Goal: Information Seeking & Learning: Learn about a topic

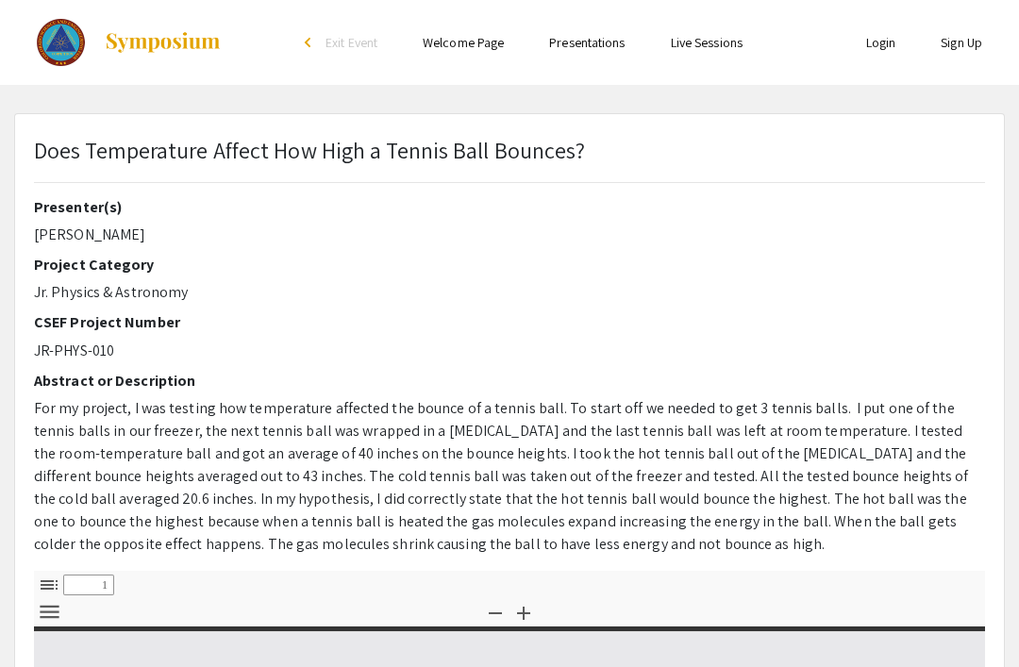
select select "custom"
type input "0"
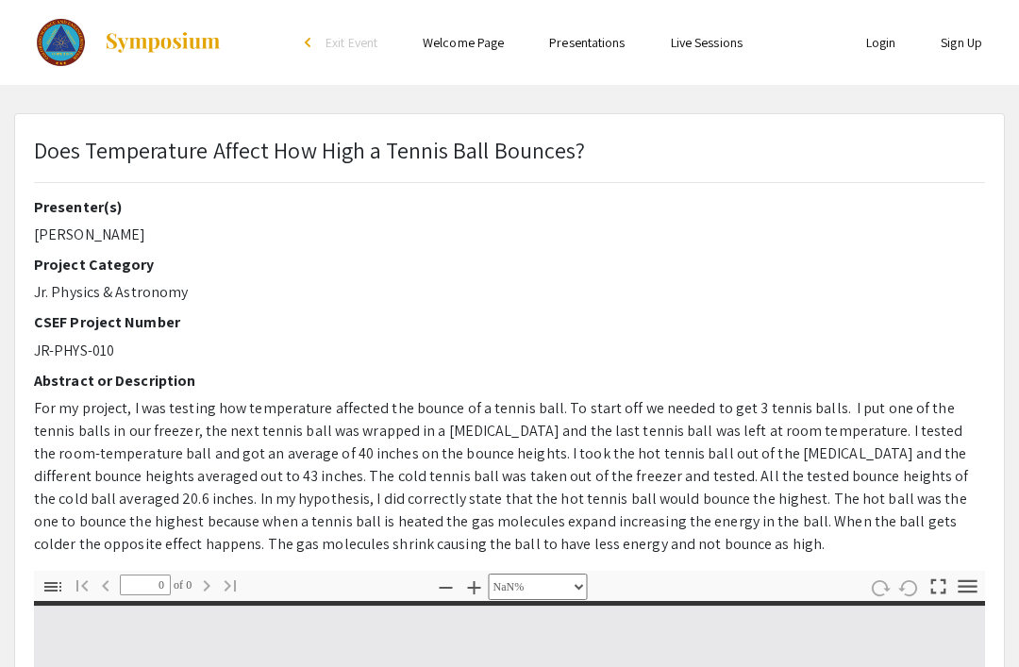
select select "auto"
type input "1"
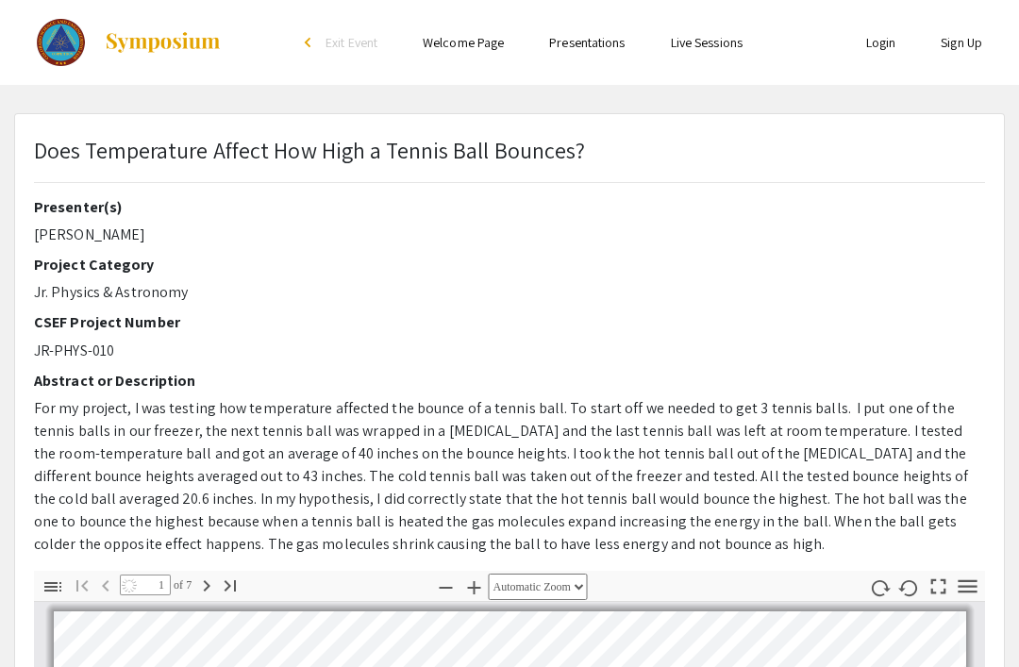
select select "auto"
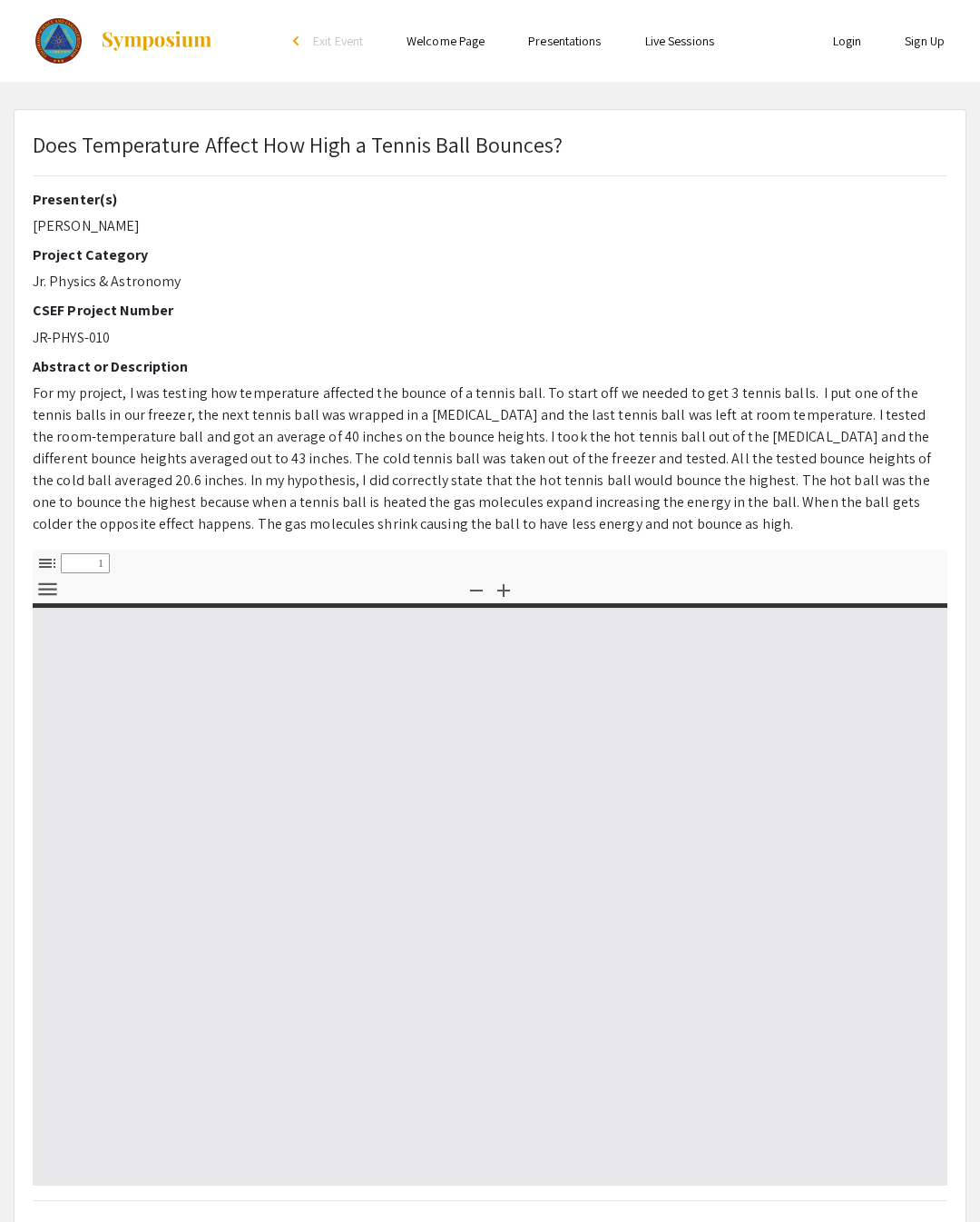
select select "custom"
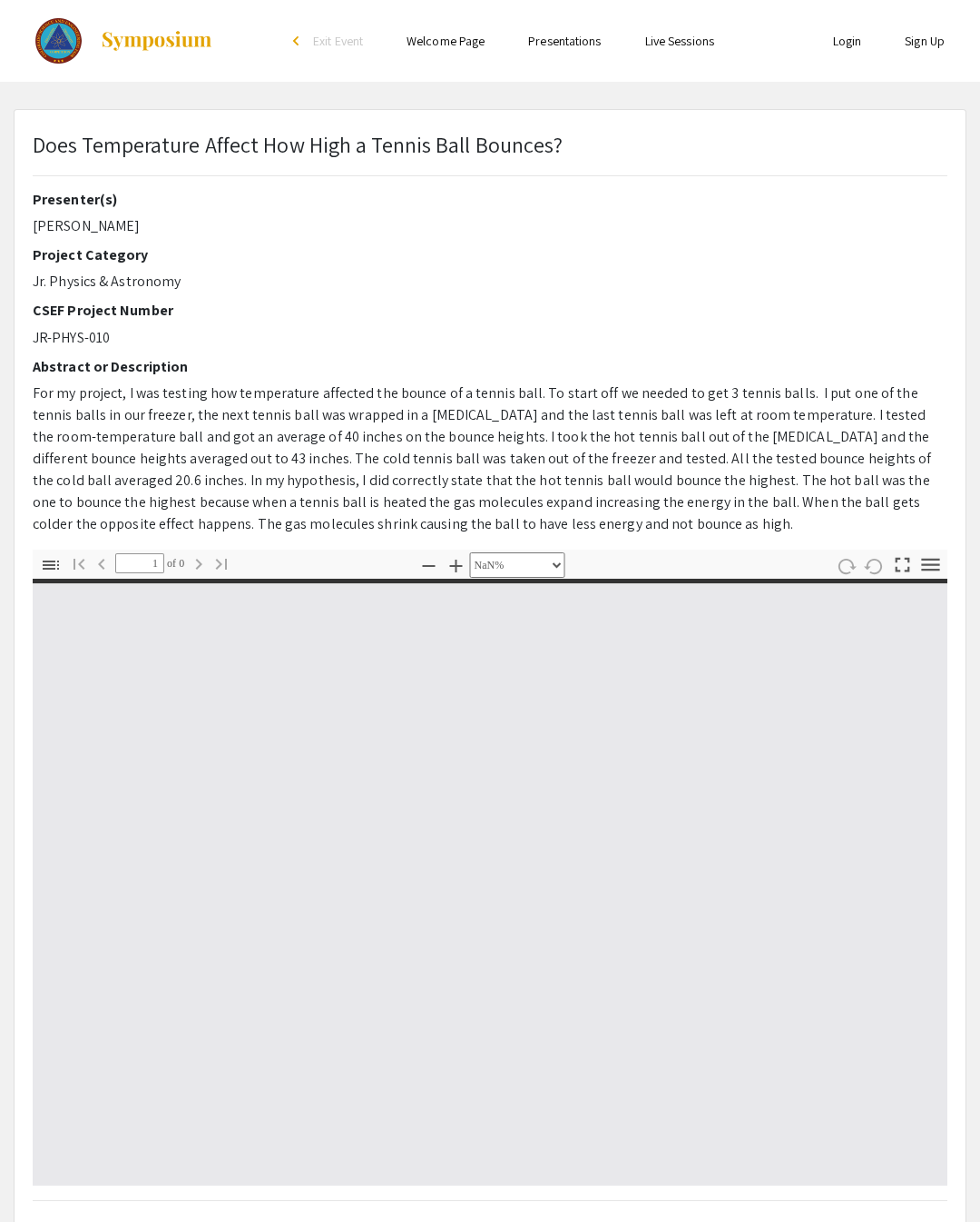
type input "0"
select select "custom"
type input "1"
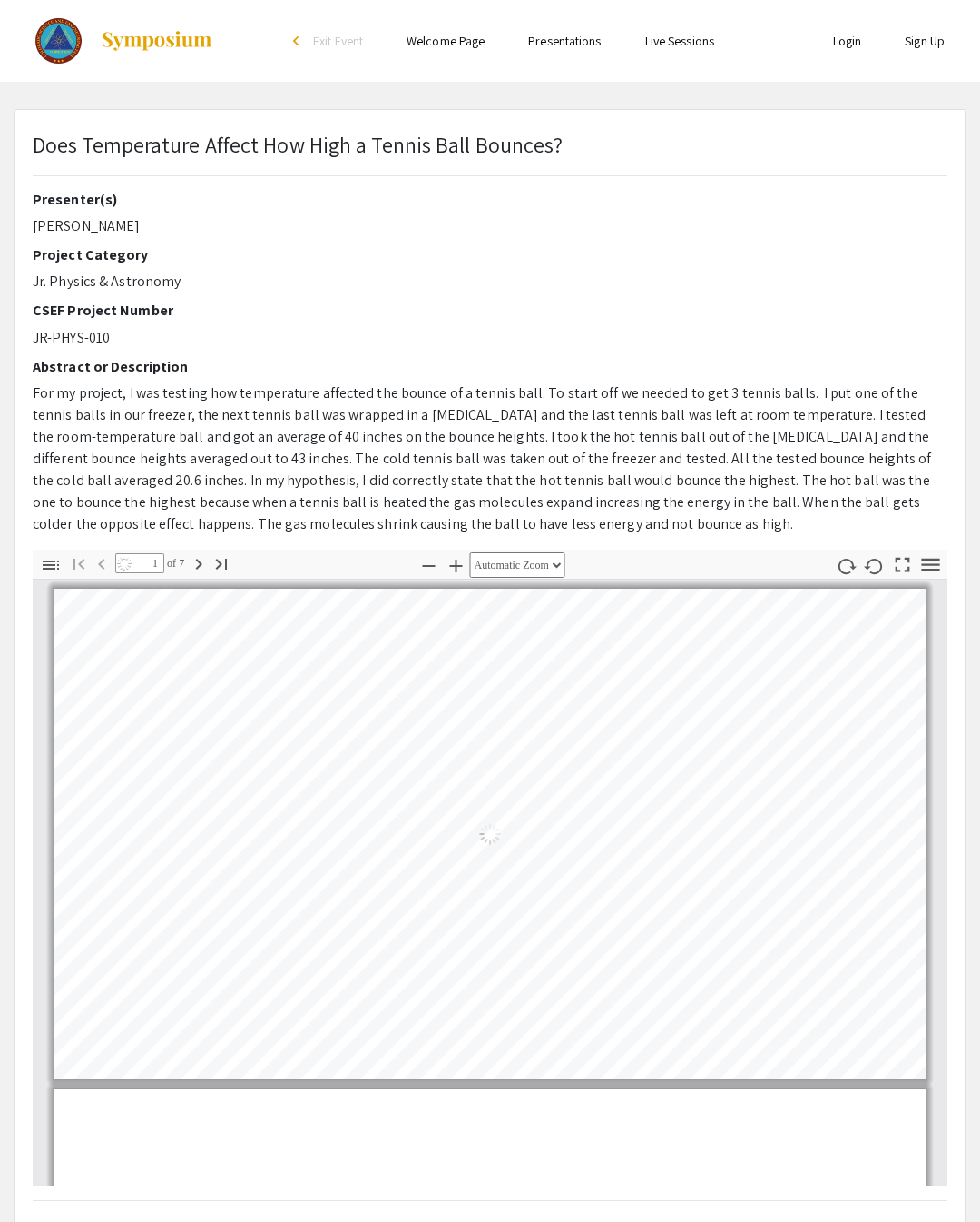
select select "auto"
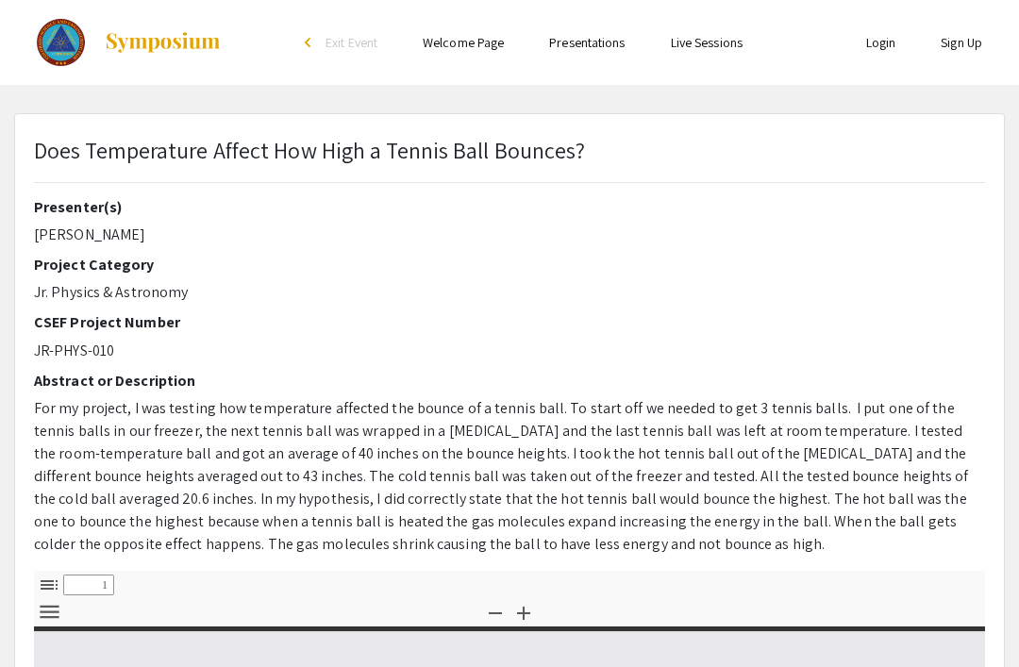
select select "custom"
type input "0"
select select "custom"
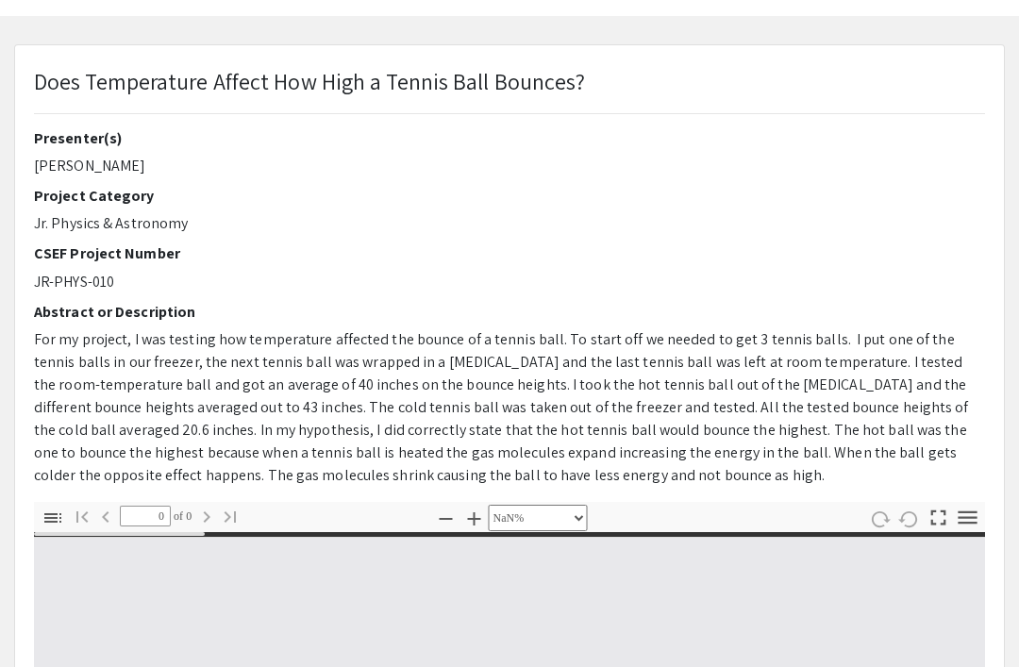
type input "1"
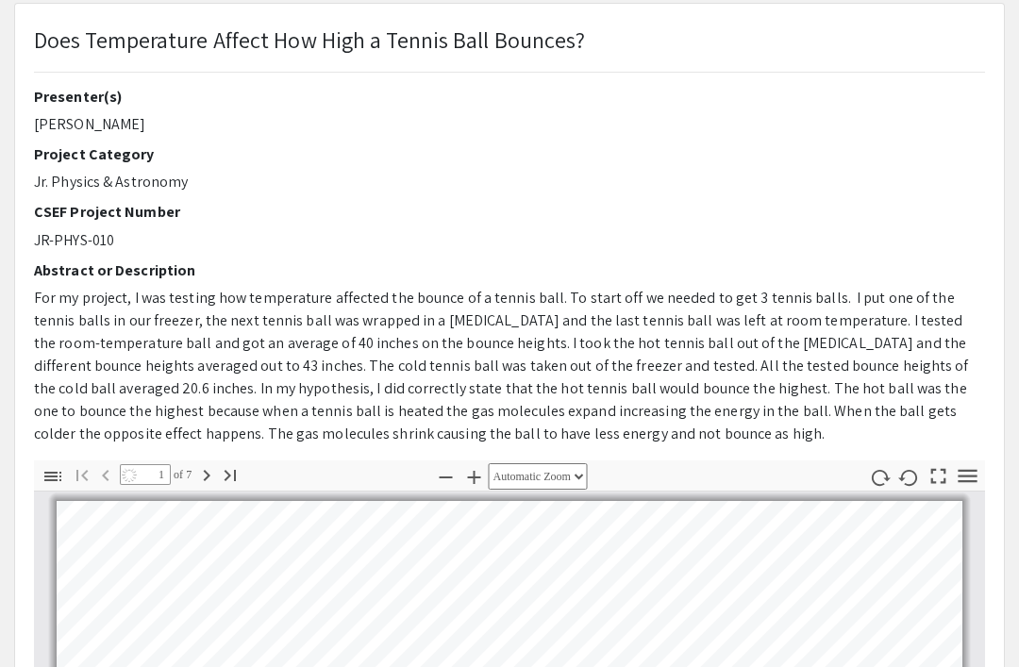
select select "auto"
